Goal: Task Accomplishment & Management: Manage account settings

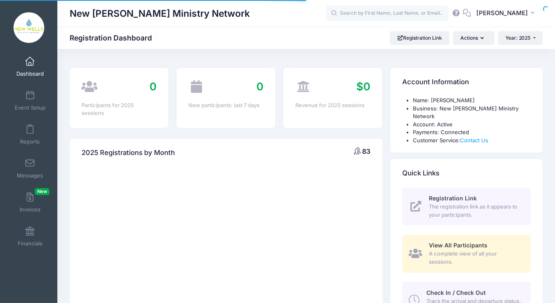
select select
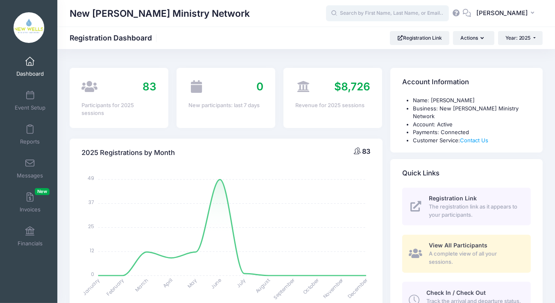
click at [431, 15] on input "text" at bounding box center [387, 13] width 123 height 16
type input "r"
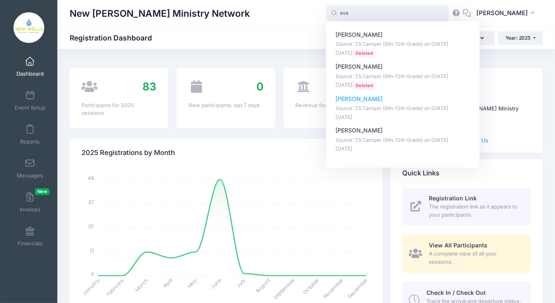
click at [417, 101] on p "Evie Creighton" at bounding box center [402, 99] width 135 height 9
type input "Evie Creighton (Source '25 Camper (6th-12th Grade), Jul-23, 2025)"
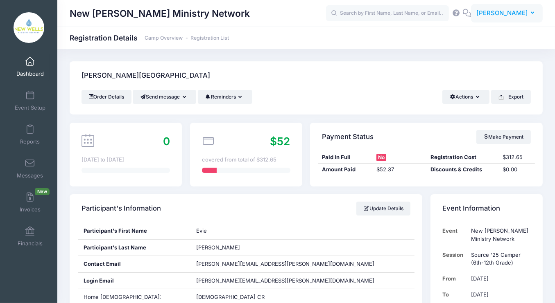
click at [490, 21] on button "KJ [PERSON_NAME]" at bounding box center [507, 13] width 72 height 19
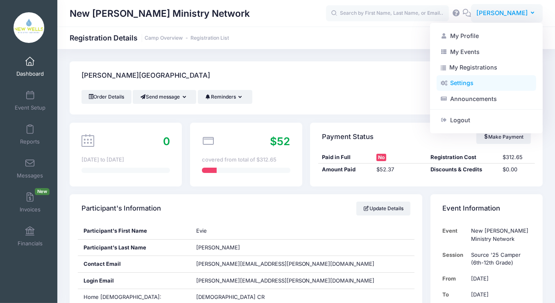
click at [456, 86] on link "Settings" at bounding box center [485, 83] width 99 height 16
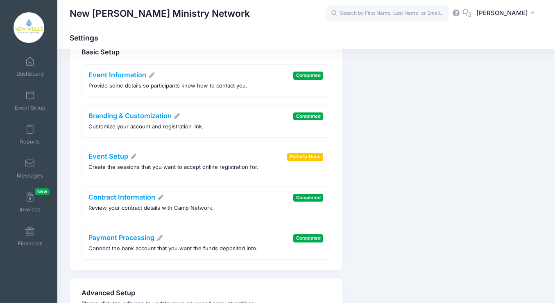
scroll to position [23, 0]
click at [30, 231] on span at bounding box center [30, 231] width 0 height 9
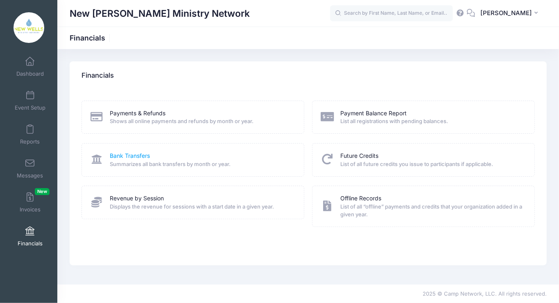
click at [138, 153] on link "Bank Transfers" at bounding box center [130, 156] width 40 height 9
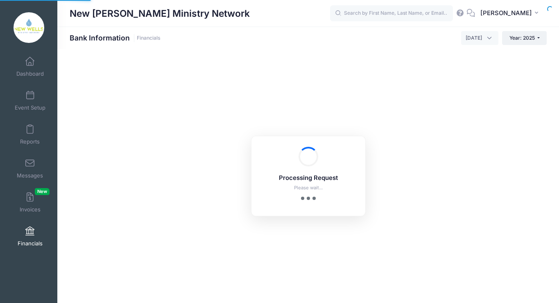
select select "10"
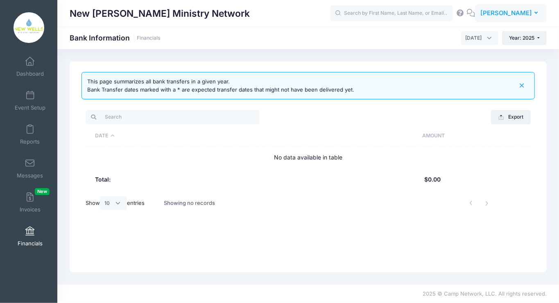
click at [519, 16] on span "[PERSON_NAME]" at bounding box center [506, 13] width 52 height 9
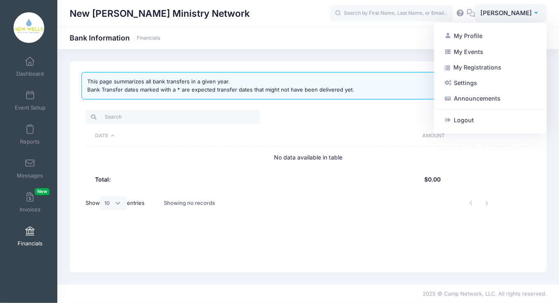
click at [12, 38] on div at bounding box center [28, 27] width 57 height 39
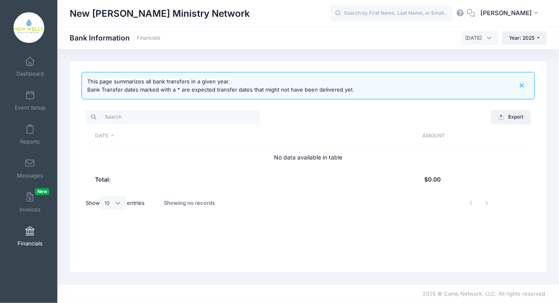
click at [31, 33] on img at bounding box center [29, 27] width 31 height 31
click at [532, 14] on button "KJ Kayla Juehring" at bounding box center [511, 13] width 72 height 19
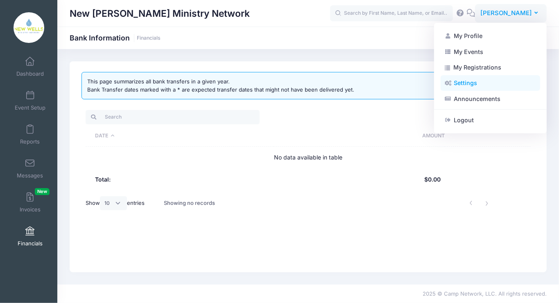
click at [462, 83] on link "Settings" at bounding box center [489, 83] width 99 height 16
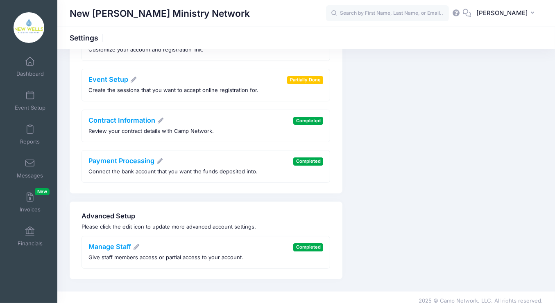
scroll to position [105, 0]
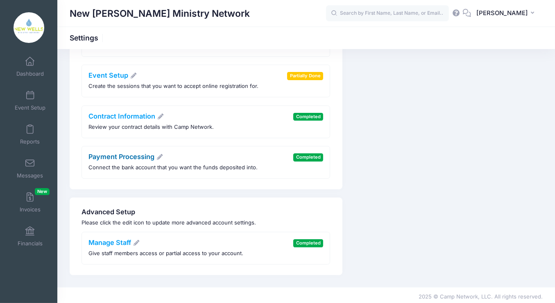
click at [105, 154] on link "Payment Processing" at bounding box center [126, 157] width 74 height 8
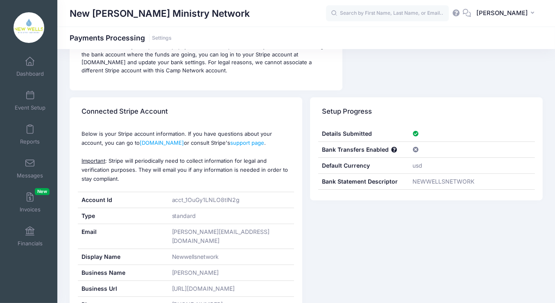
scroll to position [111, 0]
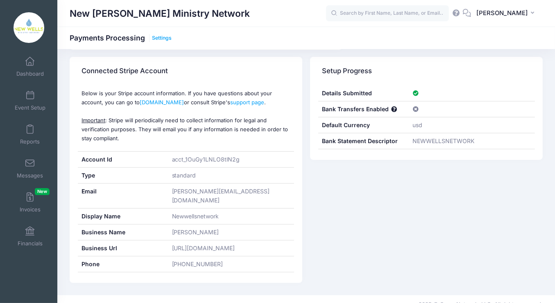
click at [160, 36] on link "Settings" at bounding box center [162, 38] width 20 height 6
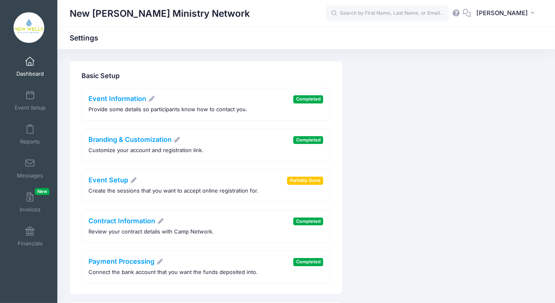
click at [34, 60] on link "Dashboard" at bounding box center [30, 66] width 39 height 29
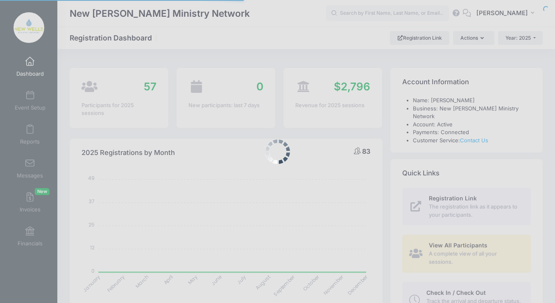
select select
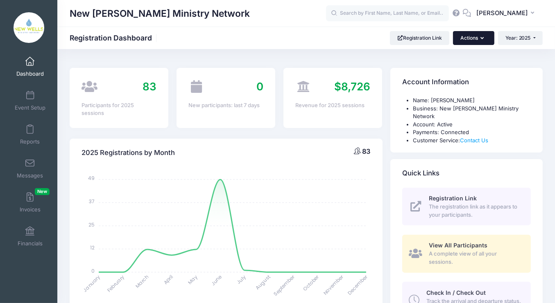
click at [485, 36] on button "Actions" at bounding box center [473, 38] width 41 height 14
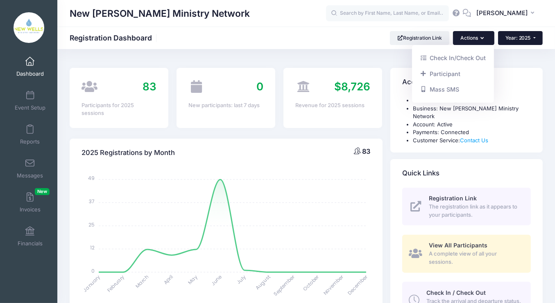
click at [503, 42] on button "Year: 2025" at bounding box center [520, 38] width 45 height 14
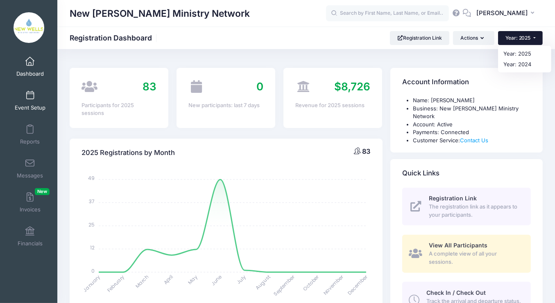
click at [29, 100] on link "Event Setup" at bounding box center [30, 100] width 39 height 29
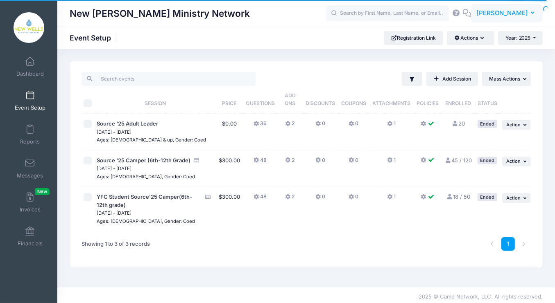
click at [499, 13] on span "[PERSON_NAME]" at bounding box center [502, 13] width 52 height 9
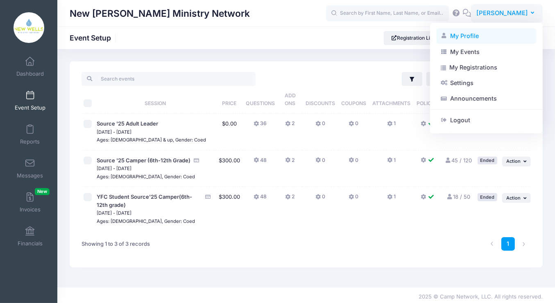
click at [454, 32] on link "My Profile" at bounding box center [485, 36] width 99 height 16
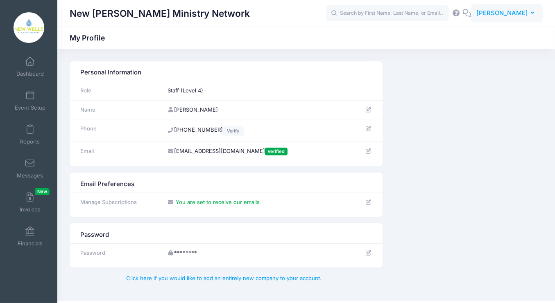
click at [522, 16] on span "[PERSON_NAME]" at bounding box center [502, 13] width 52 height 9
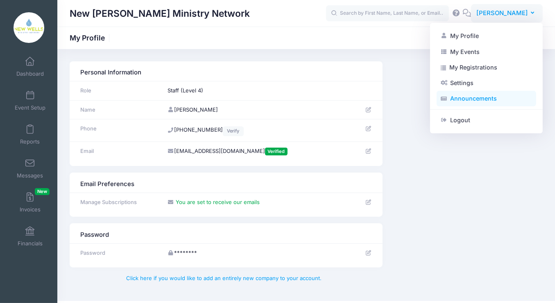
click at [464, 98] on link "Announcements" at bounding box center [485, 99] width 99 height 16
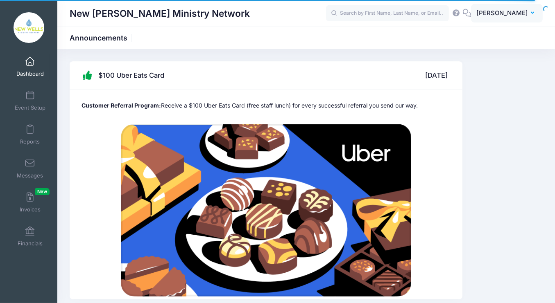
click at [530, 13] on icon "button" at bounding box center [533, 13] width 7 height 0
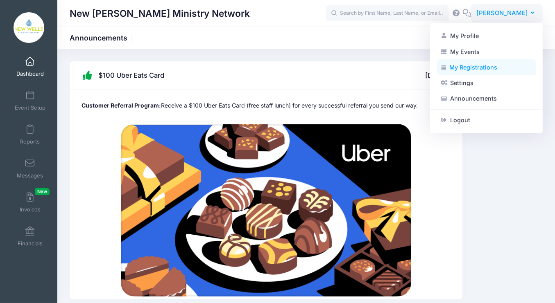
click at [469, 71] on link "My Registrations" at bounding box center [485, 68] width 99 height 16
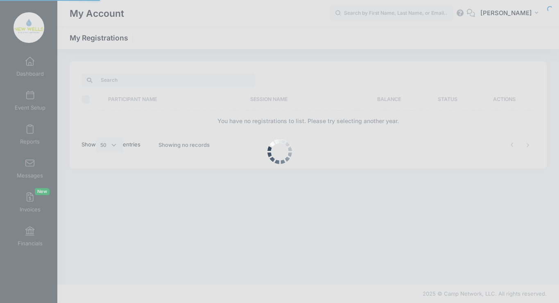
select select "50"
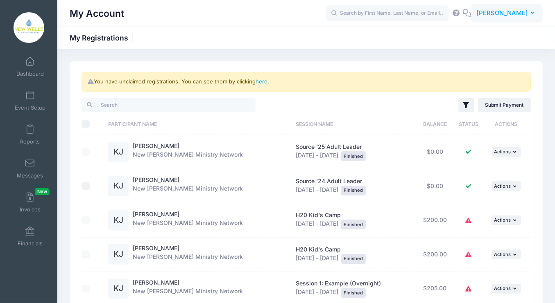
click at [522, 15] on span "[PERSON_NAME]" at bounding box center [502, 13] width 52 height 9
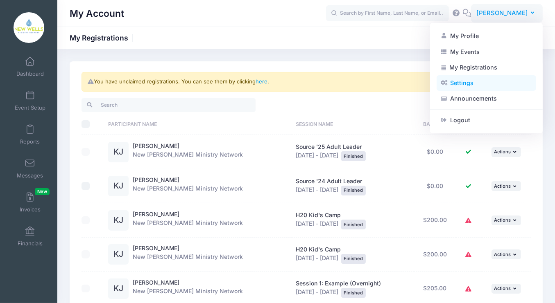
click at [464, 81] on link "Settings" at bounding box center [485, 83] width 99 height 16
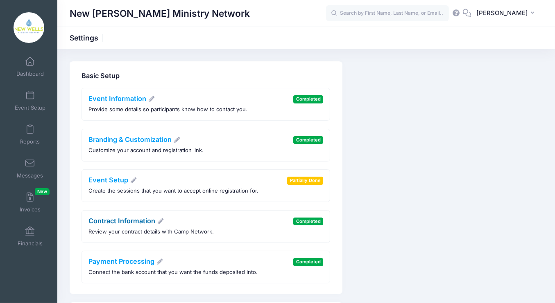
click at [142, 221] on link "Contract Information" at bounding box center [126, 221] width 75 height 8
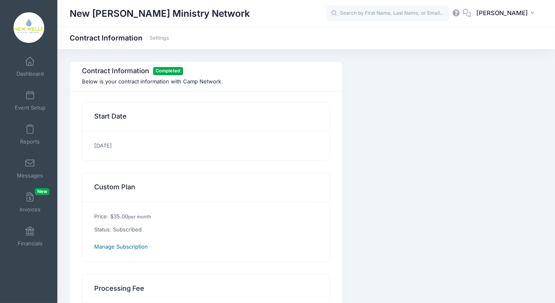
click at [119, 245] on span "Manage Subscription" at bounding box center [122, 247] width 54 height 7
